Goal: Navigation & Orientation: Go to known website

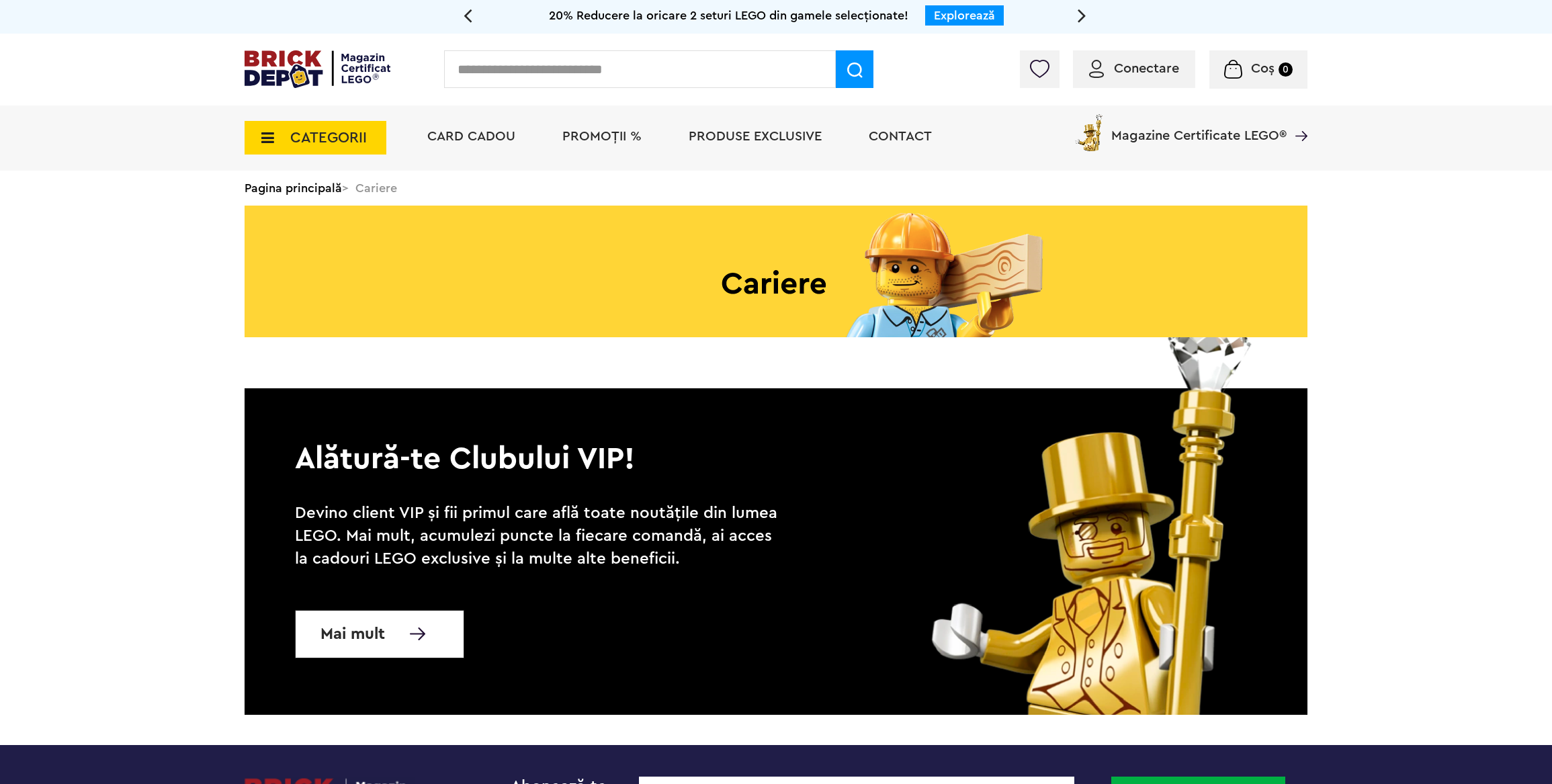
click at [779, 281] on h1 at bounding box center [775, 272] width 1063 height 132
click at [322, 190] on link "Pagina principală" at bounding box center [293, 188] width 98 height 12
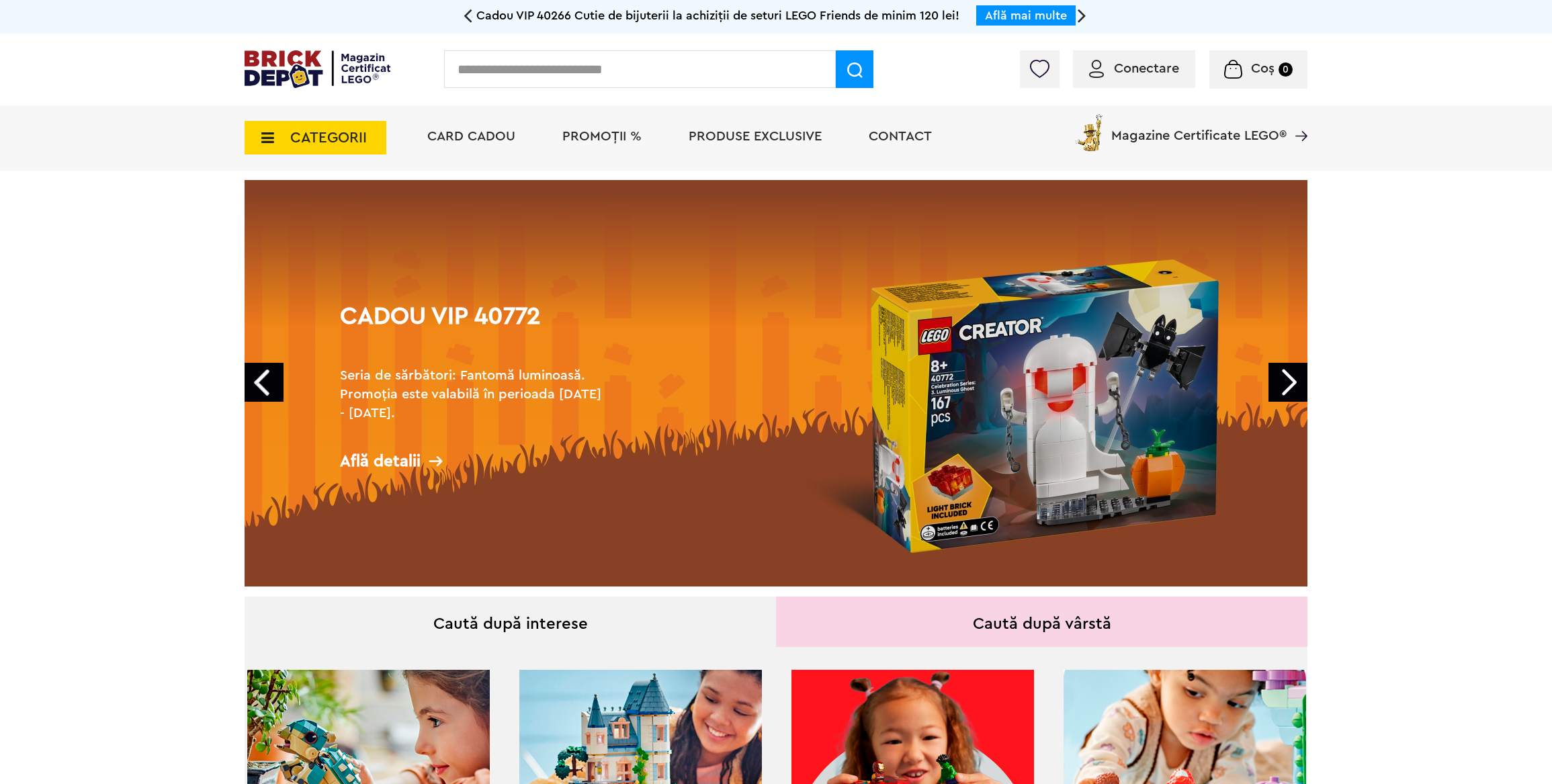
click at [287, 61] on img at bounding box center [317, 69] width 146 height 38
